Goal: Navigation & Orientation: Find specific page/section

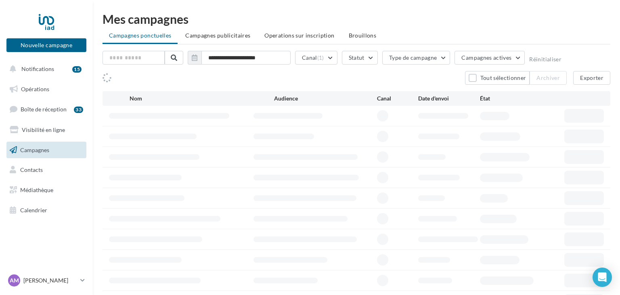
click at [40, 148] on span "Campagnes" at bounding box center [34, 149] width 29 height 7
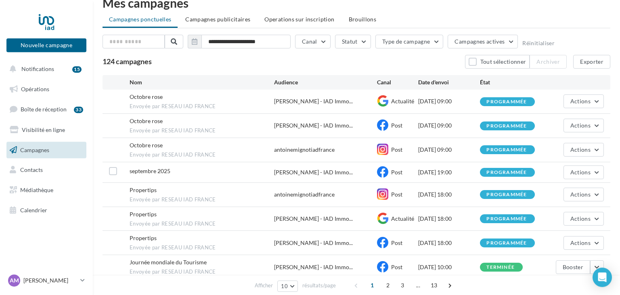
scroll to position [36, 0]
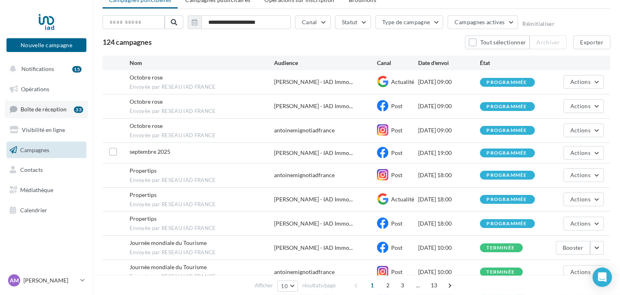
click at [54, 111] on span "Boîte de réception" at bounding box center [44, 109] width 46 height 7
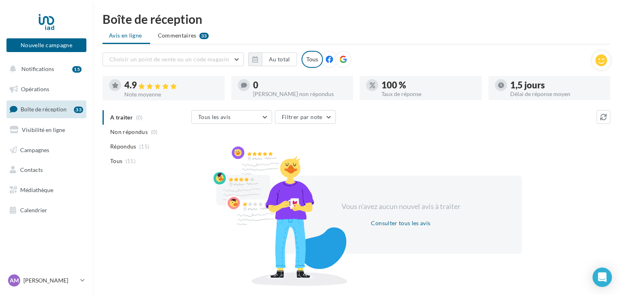
click at [56, 110] on span "Boîte de réception" at bounding box center [44, 109] width 46 height 7
click at [178, 34] on span "Commentaires" at bounding box center [177, 35] width 39 height 8
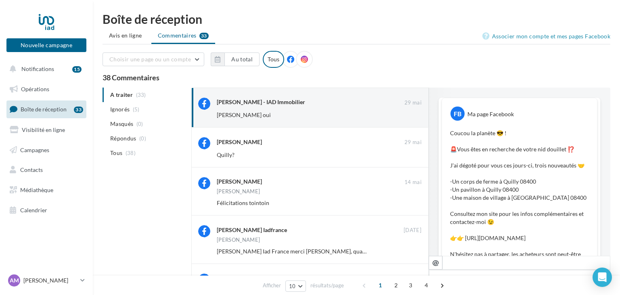
scroll to position [412, 0]
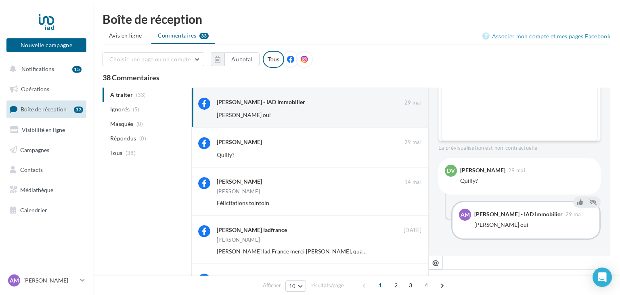
click at [117, 96] on ul "A traiter (33) Ignorés (5) Masqués (0) Répondus (0) Tous (38)" at bounding box center [146, 124] width 86 height 73
click at [45, 69] on span "Notifications" at bounding box center [37, 68] width 33 height 7
